Goal: Navigation & Orientation: Find specific page/section

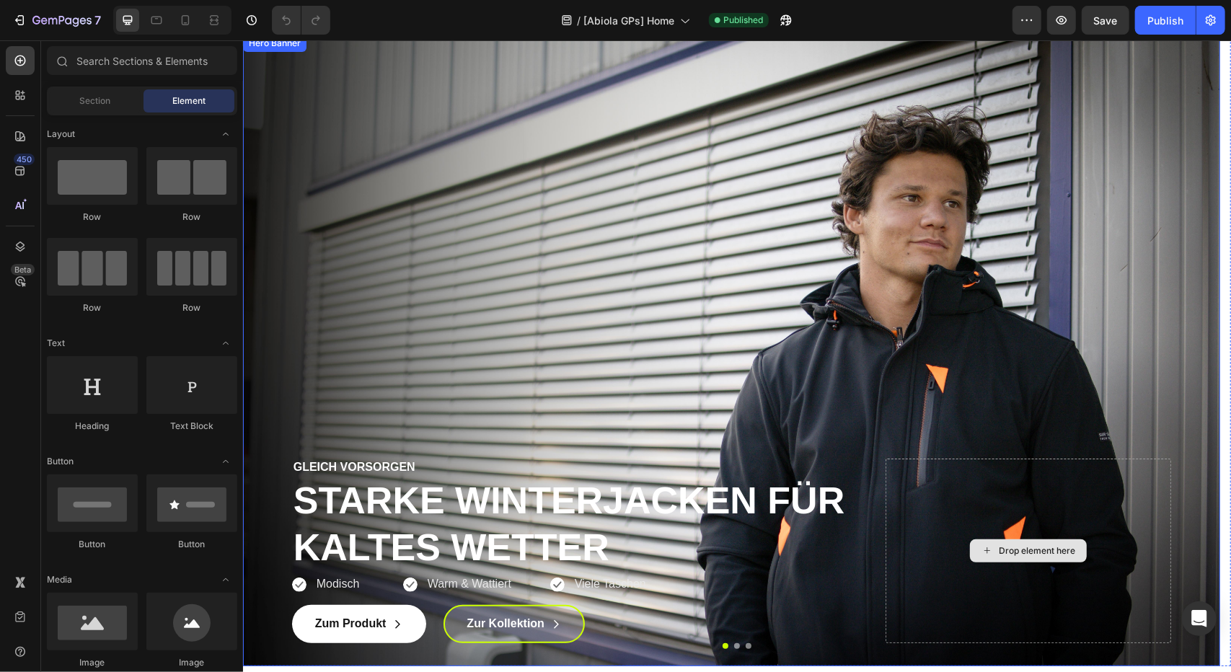
scroll to position [36, 0]
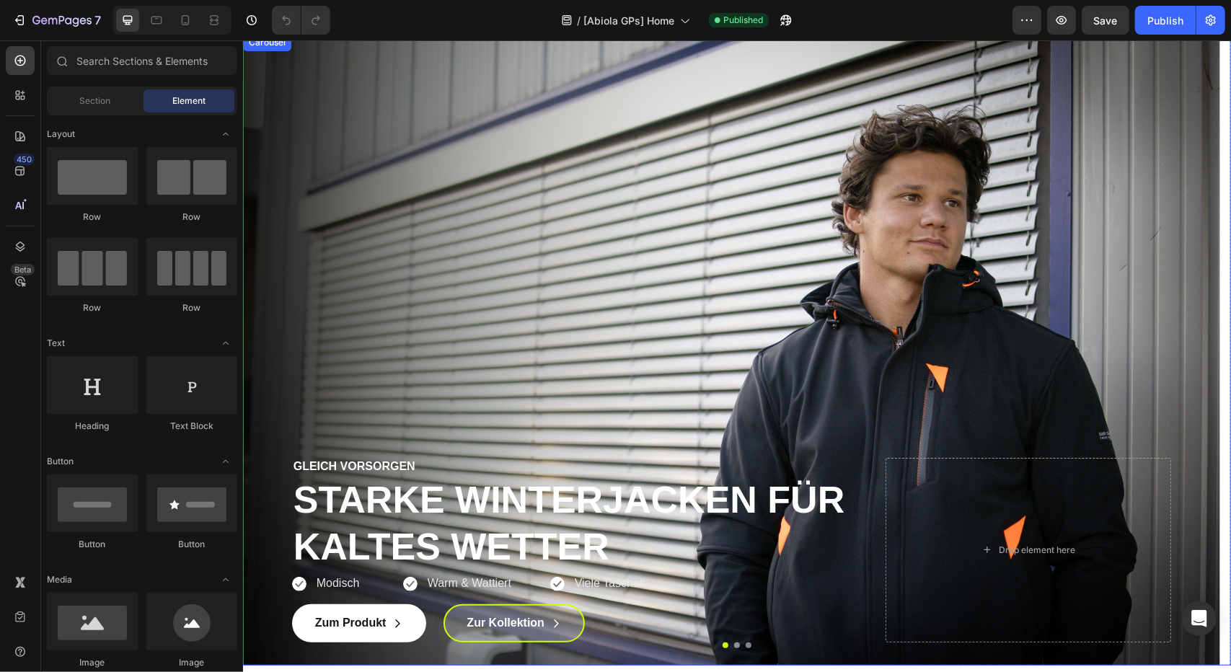
click at [733, 642] on button "Dot" at bounding box center [736, 645] width 6 height 6
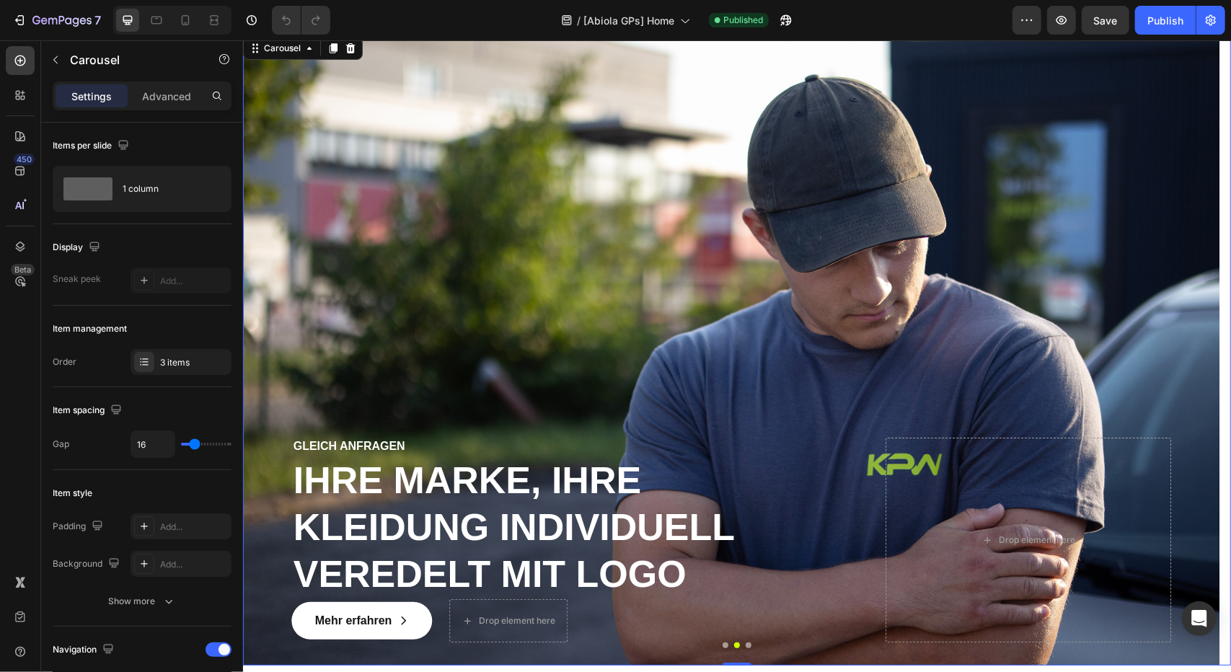
click at [745, 644] on button "Dot" at bounding box center [748, 645] width 6 height 6
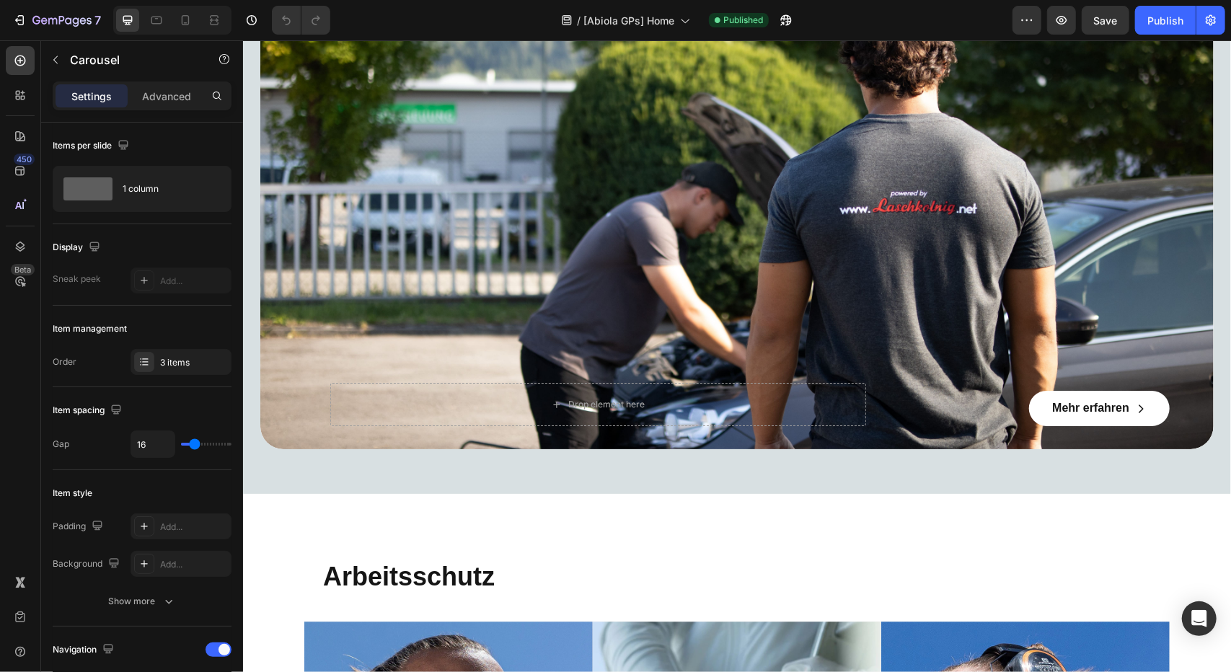
scroll to position [3078, 0]
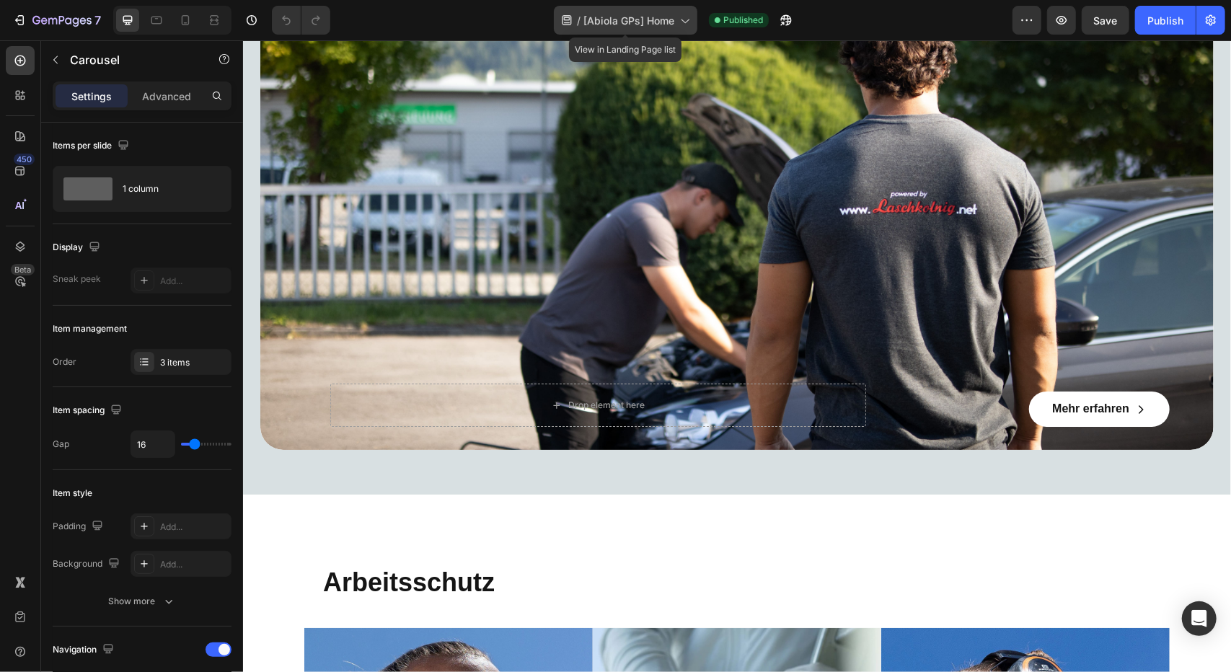
click at [657, 13] on span "[Abiola GPs] Home" at bounding box center [628, 20] width 91 height 15
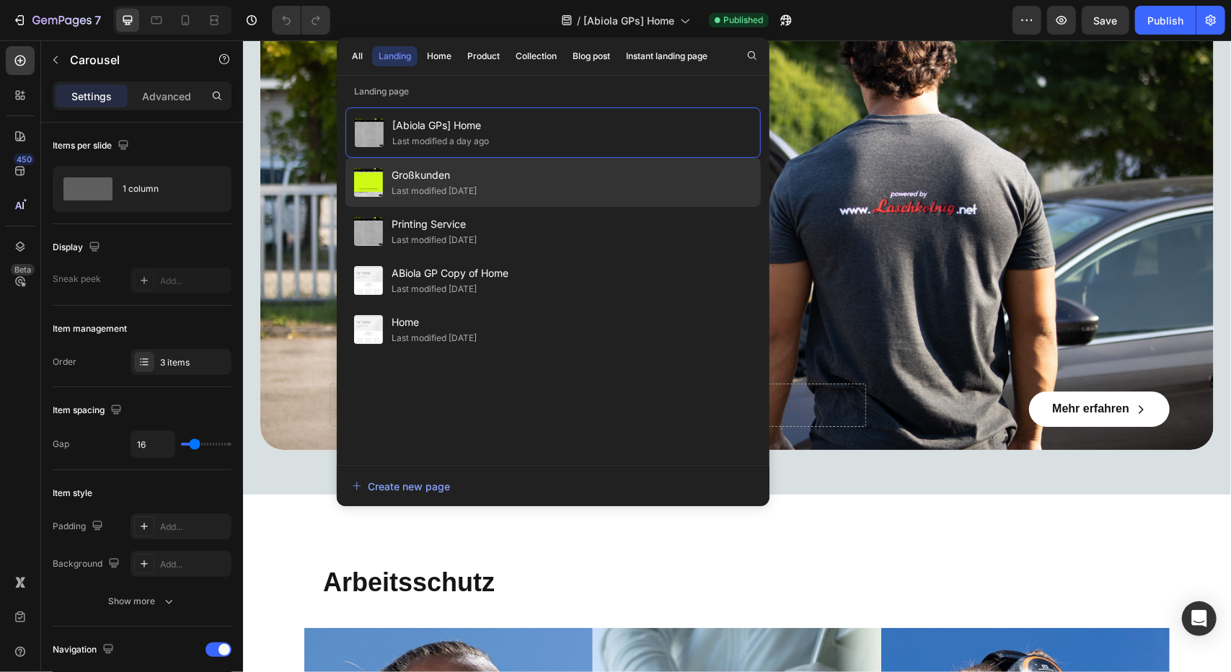
click at [541, 181] on div "Großkunden Last modified 5 days ago" at bounding box center [552, 182] width 415 height 49
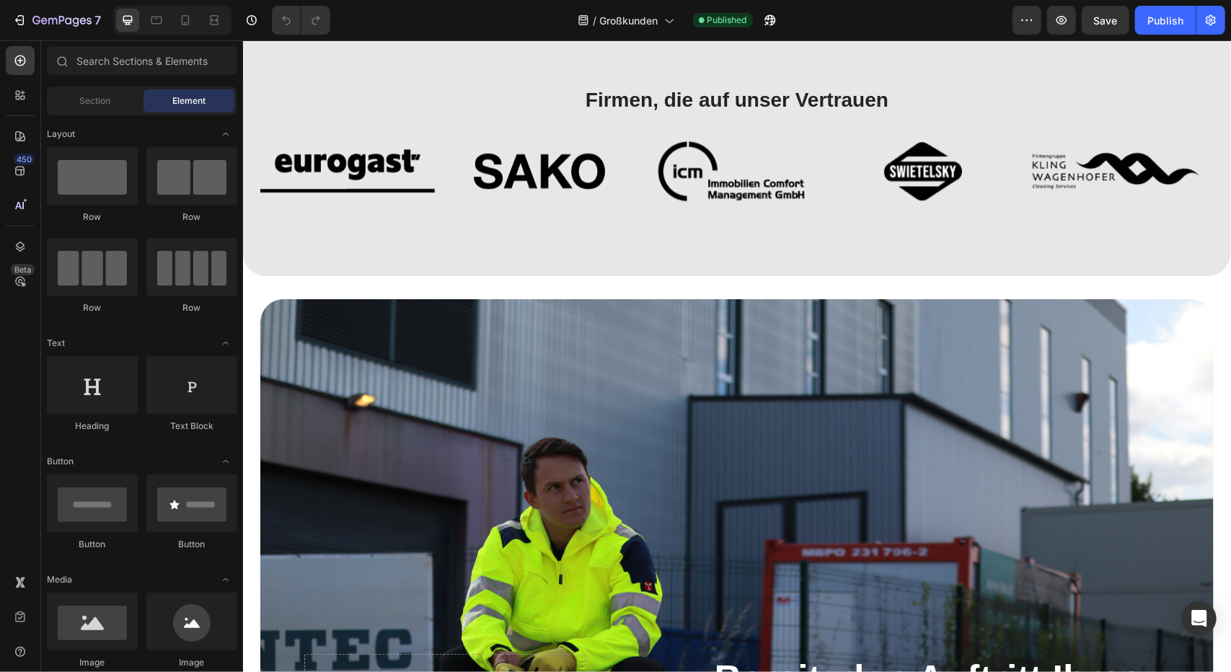
scroll to position [2698, 0]
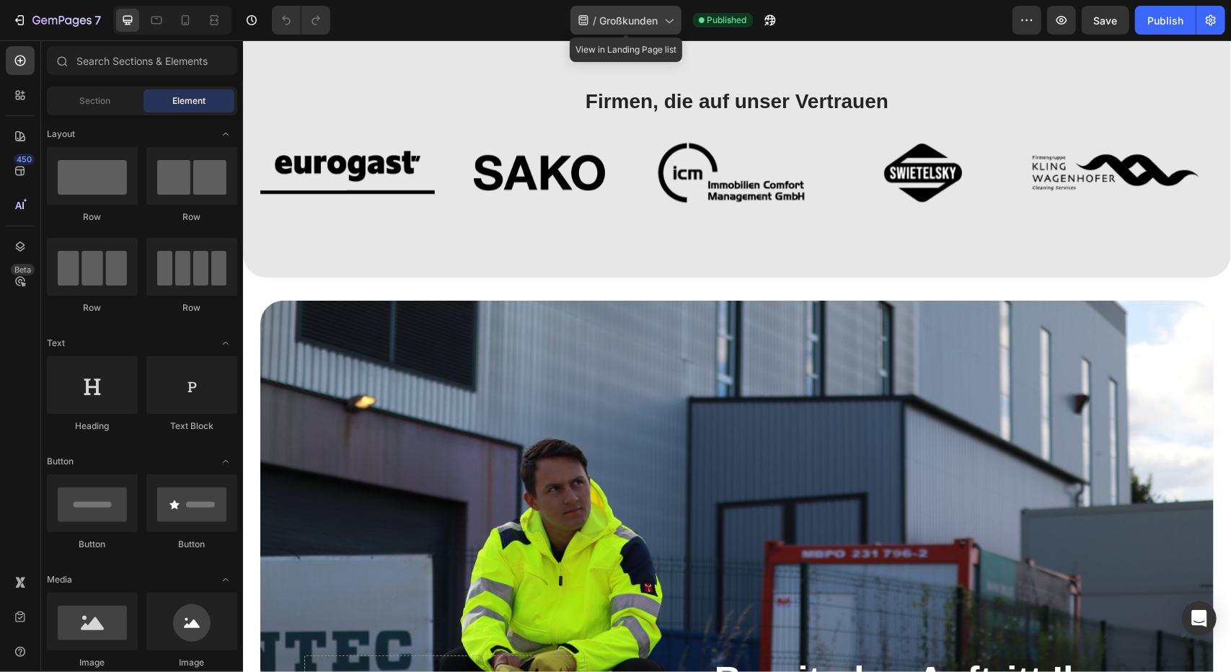
click at [645, 25] on span "Großkunden" at bounding box center [629, 20] width 58 height 15
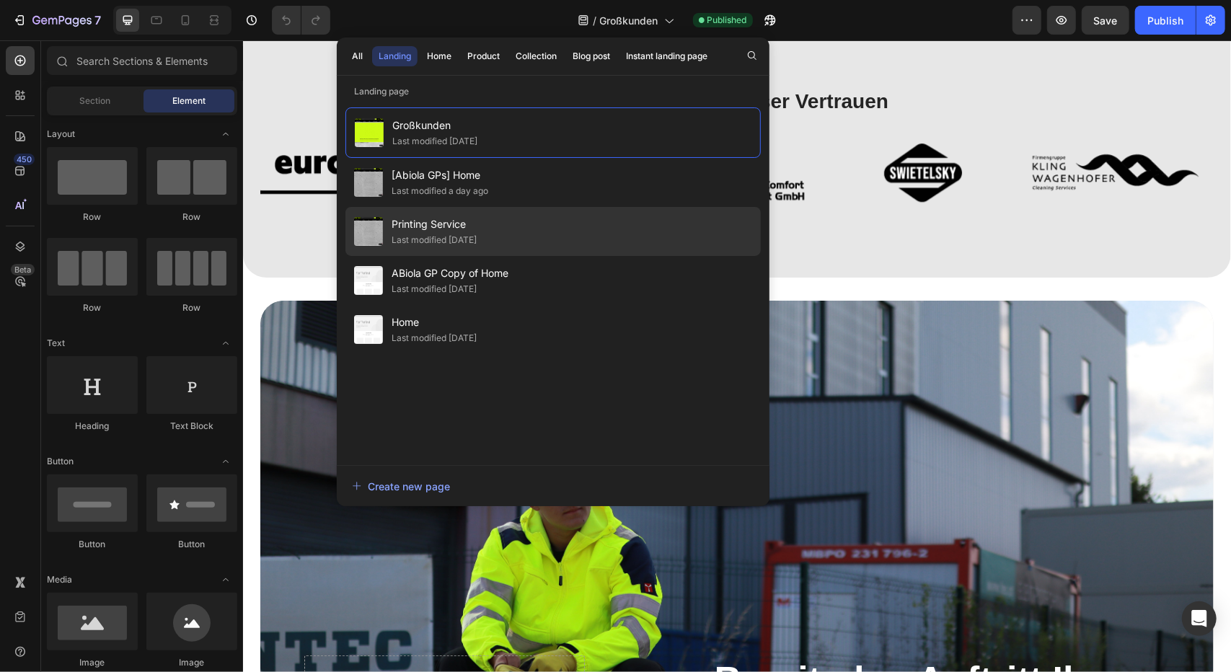
click at [552, 231] on div "Printing Service Last modified [DATE]" at bounding box center [552, 231] width 415 height 49
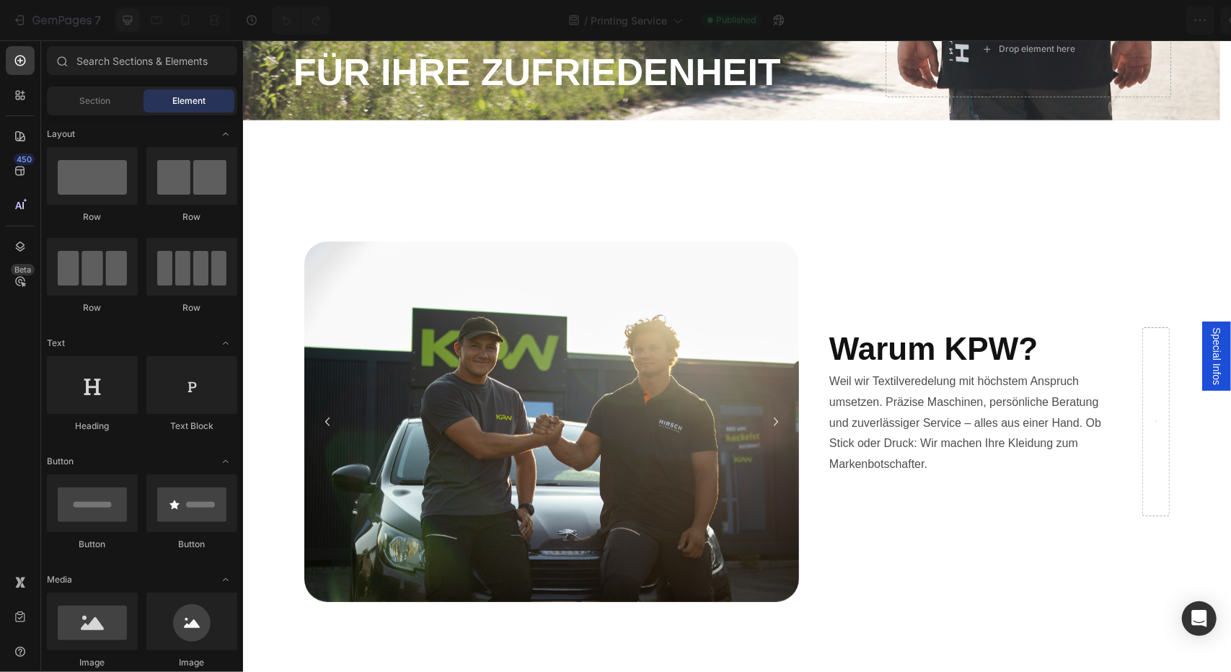
scroll to position [567, 0]
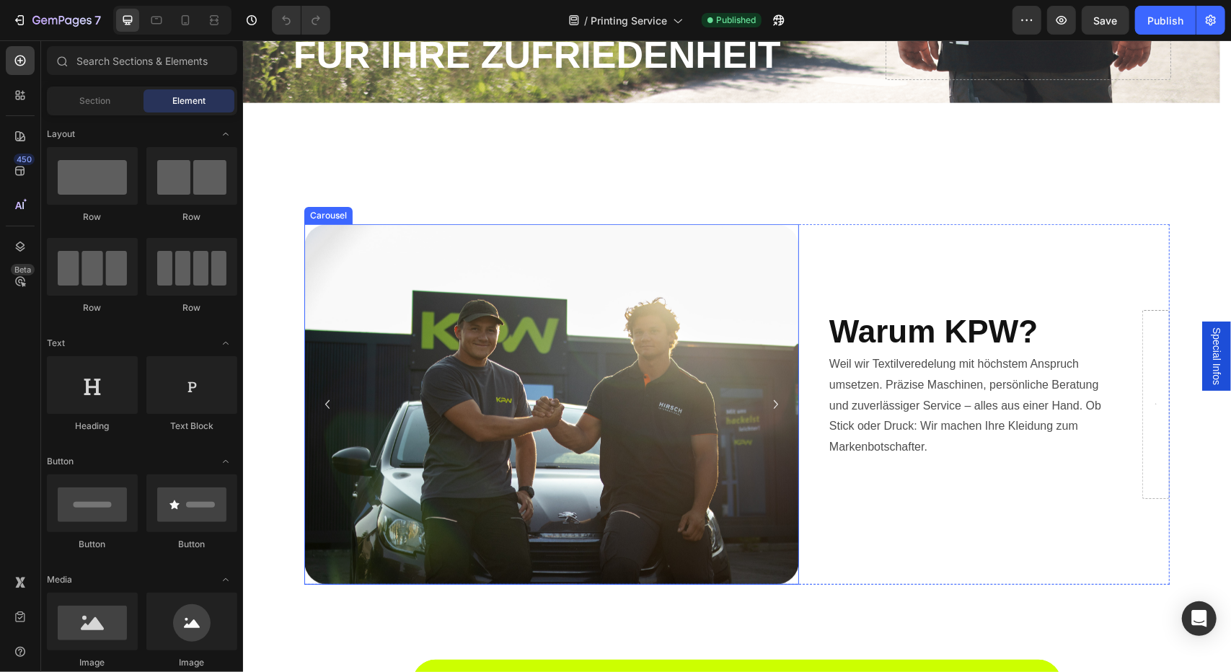
click at [770, 397] on icon "Carousel Next Arrow" at bounding box center [775, 403] width 17 height 17
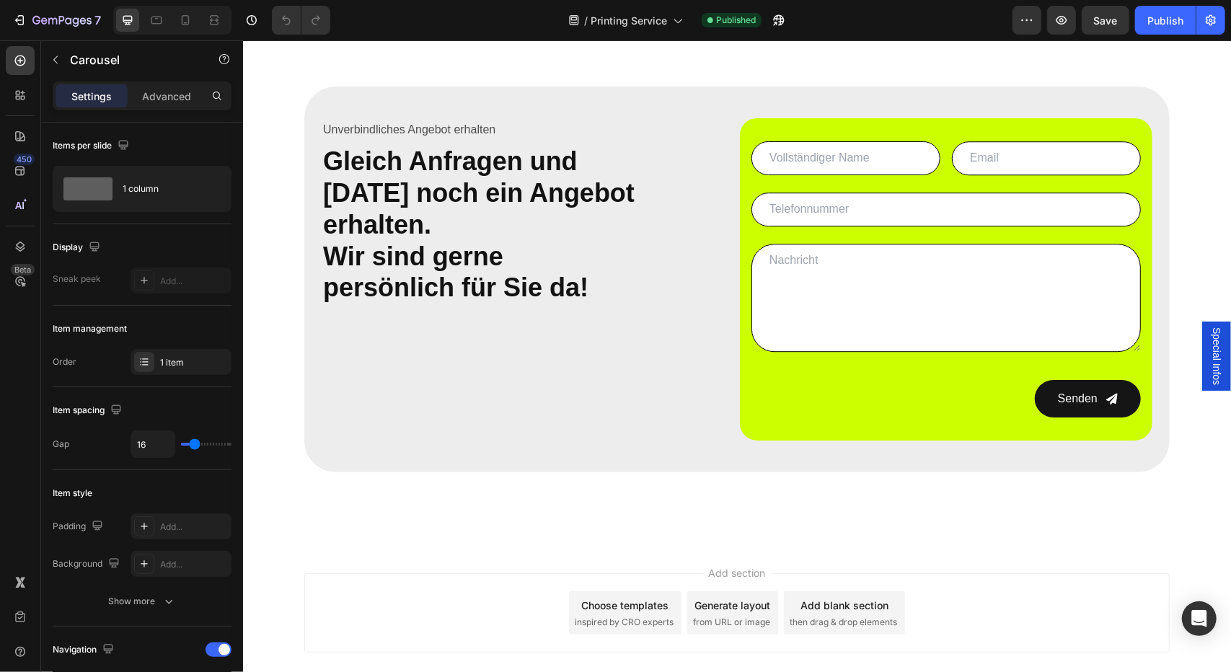
scroll to position [2704, 0]
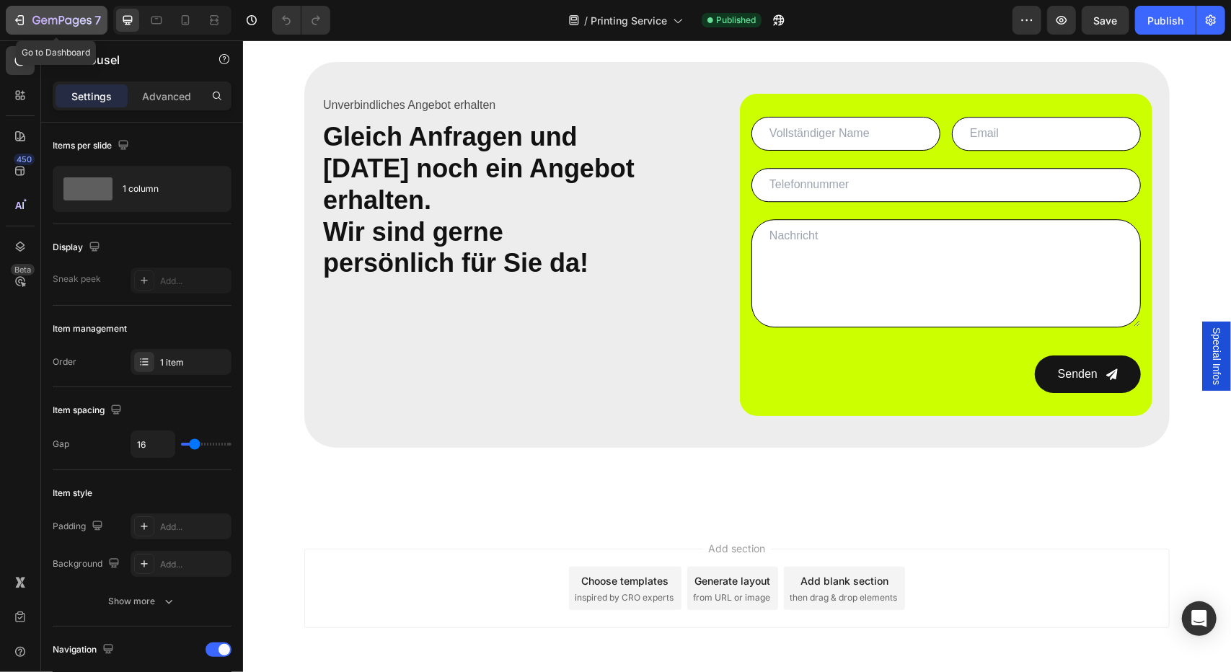
click at [29, 22] on div "7" at bounding box center [56, 20] width 89 height 17
